Goal: Navigation & Orientation: Find specific page/section

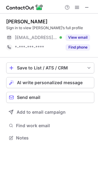
scroll to position [134, 98]
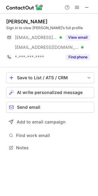
scroll to position [144, 98]
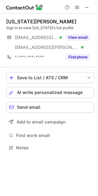
scroll to position [144, 98]
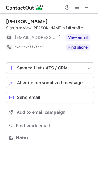
scroll to position [134, 98]
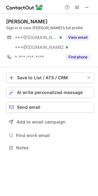
scroll to position [144, 98]
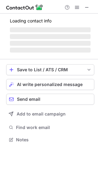
scroll to position [136, 98]
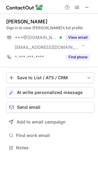
scroll to position [144, 98]
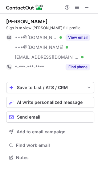
scroll to position [154, 98]
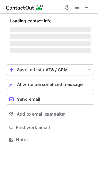
scroll to position [134, 98]
